Goal: Understand process/instructions: Learn how to perform a task or action

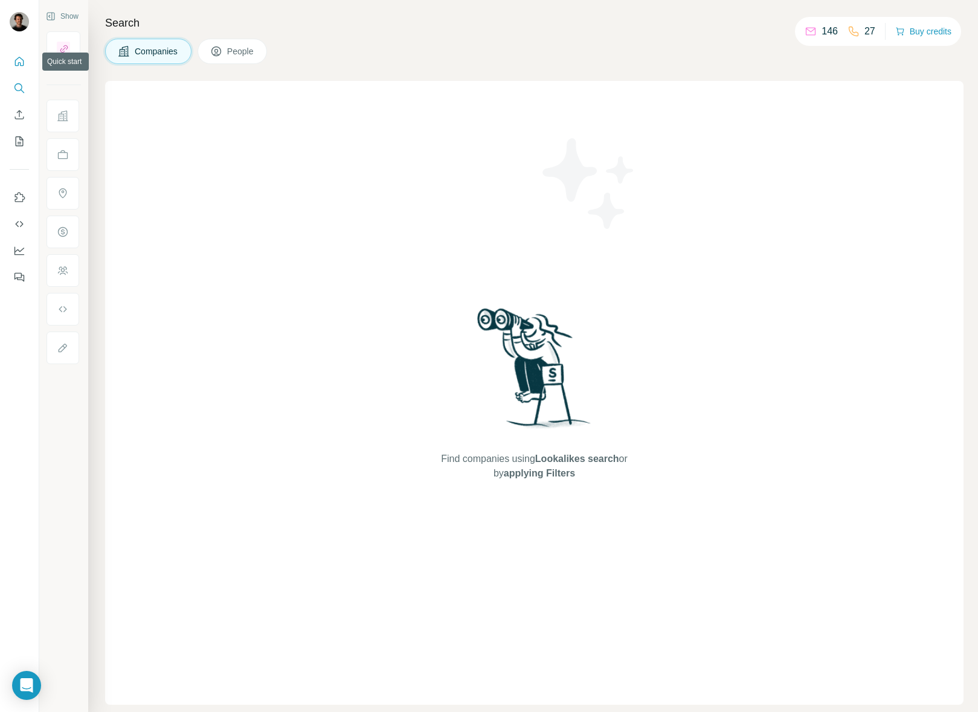
click at [19, 68] on button "Quick start" at bounding box center [19, 62] width 19 height 22
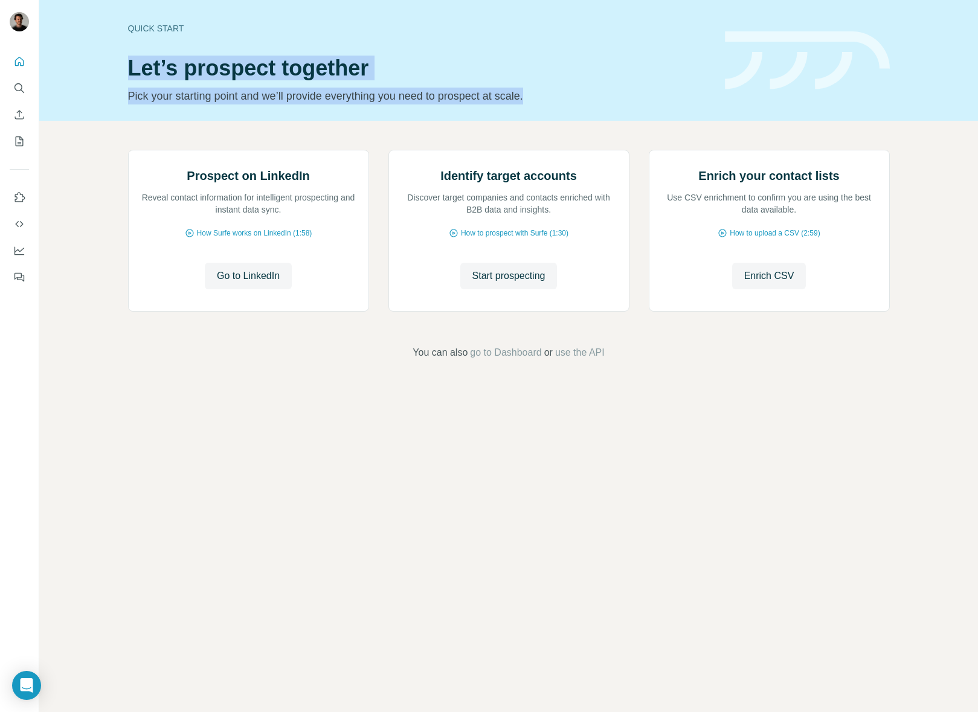
drag, startPoint x: 121, startPoint y: 64, endPoint x: 562, endPoint y: 118, distance: 443.8
click at [562, 118] on div "Quick start Let’s prospect together Pick your starting point and we’ll provide …" at bounding box center [508, 60] width 939 height 121
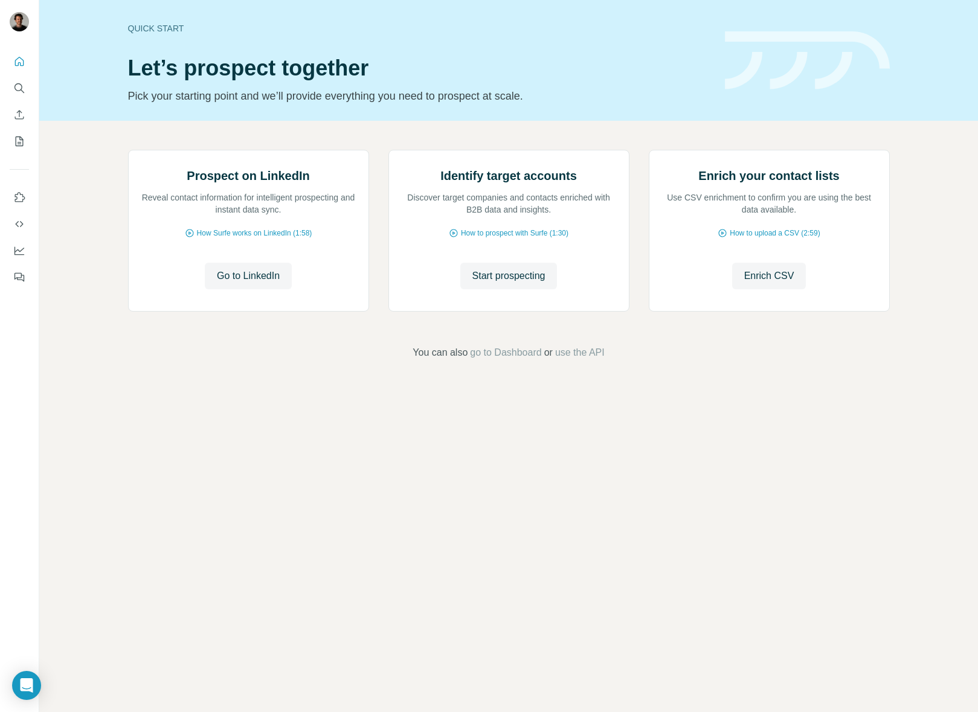
click at [335, 389] on div "Prospect on LinkedIn Reveal contact information for intelligent prospecting and…" at bounding box center [508, 255] width 939 height 268
click at [18, 196] on icon "Use Surfe on LinkedIn" at bounding box center [19, 198] width 12 height 12
click at [21, 205] on button "Use Surfe on LinkedIn" at bounding box center [19, 198] width 19 height 22
